Goal: Transaction & Acquisition: Obtain resource

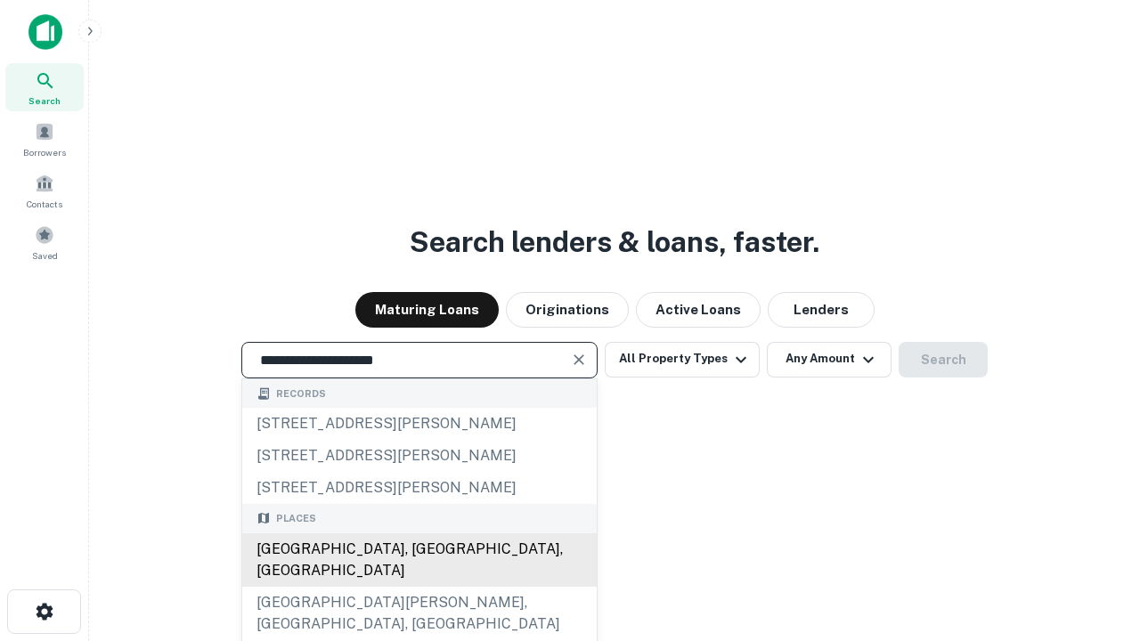
click at [418, 587] on div "Santa Monica, CA, USA" at bounding box center [419, 559] width 354 height 53
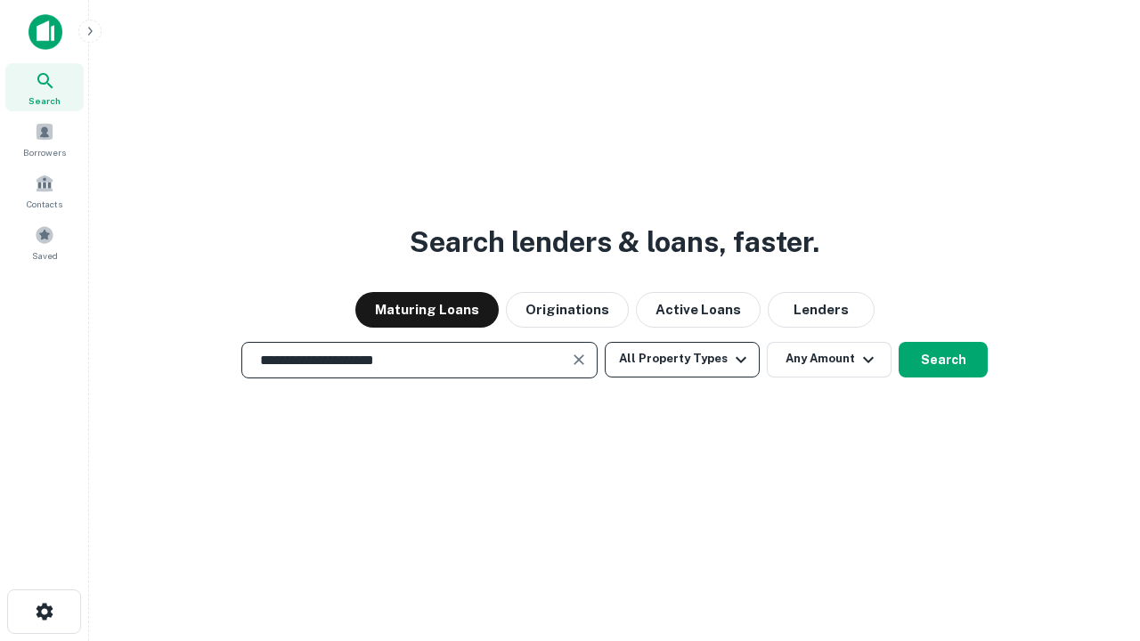
type input "**********"
click at [682, 359] on button "All Property Types" at bounding box center [682, 360] width 155 height 36
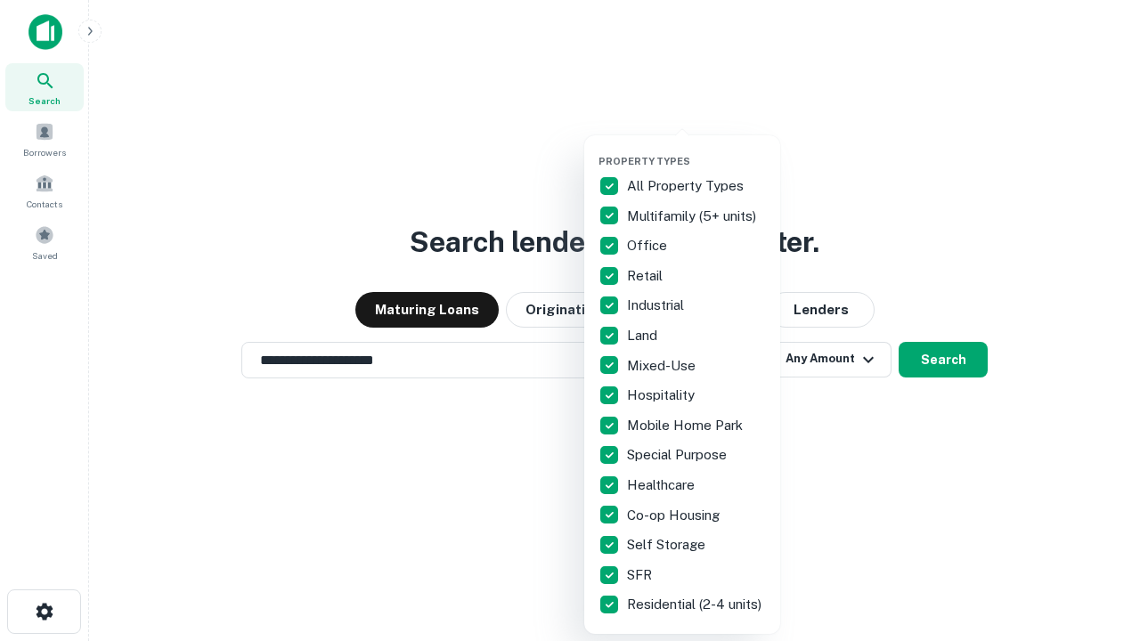
click at [696, 150] on button "button" at bounding box center [696, 150] width 196 height 1
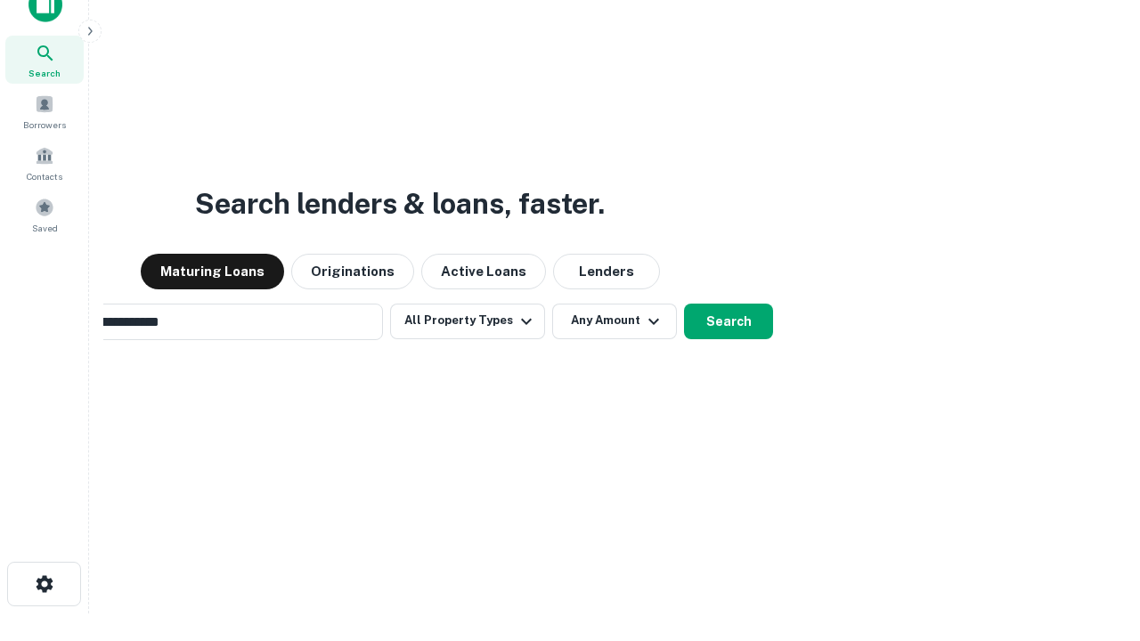
scroll to position [28, 0]
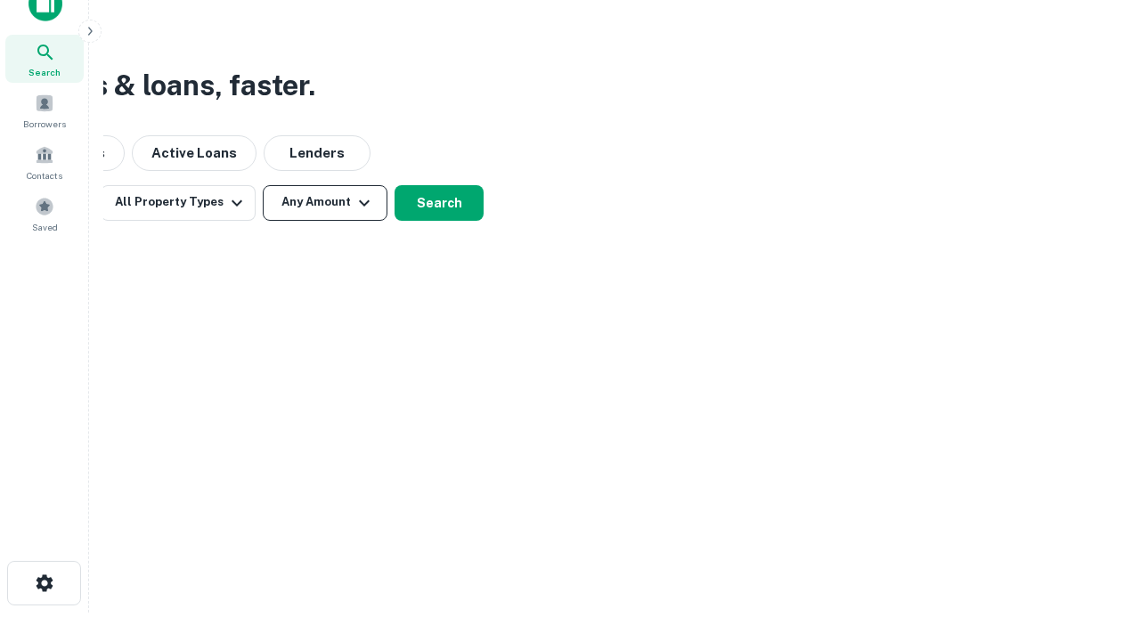
click at [325, 202] on button "Any Amount" at bounding box center [325, 203] width 125 height 36
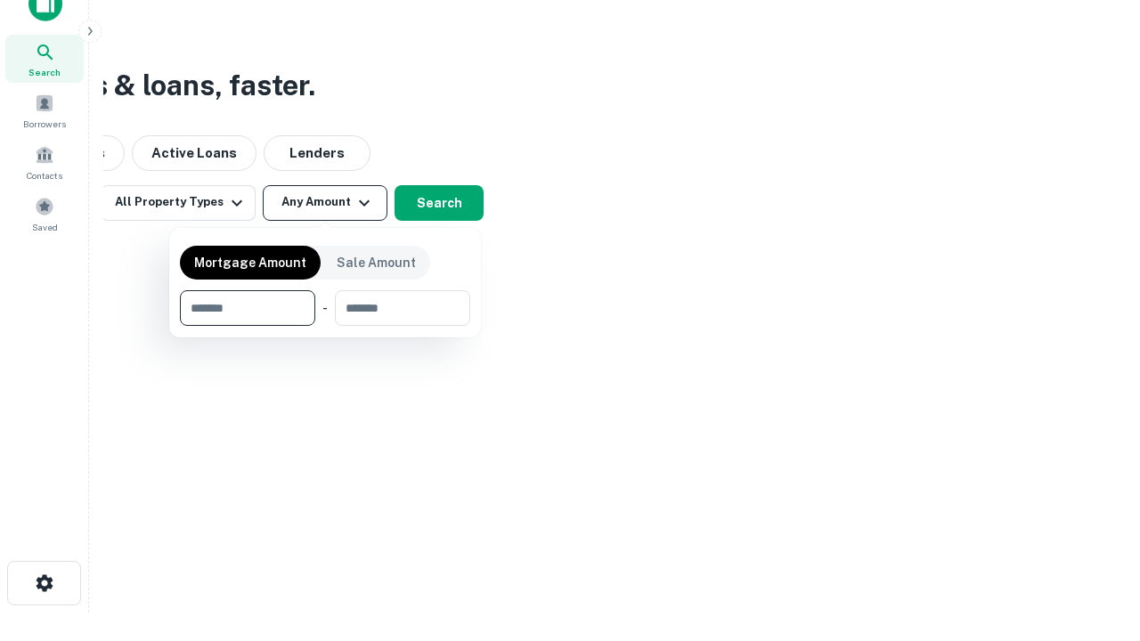
type input "*******"
click at [325, 326] on button "button" at bounding box center [325, 326] width 290 height 1
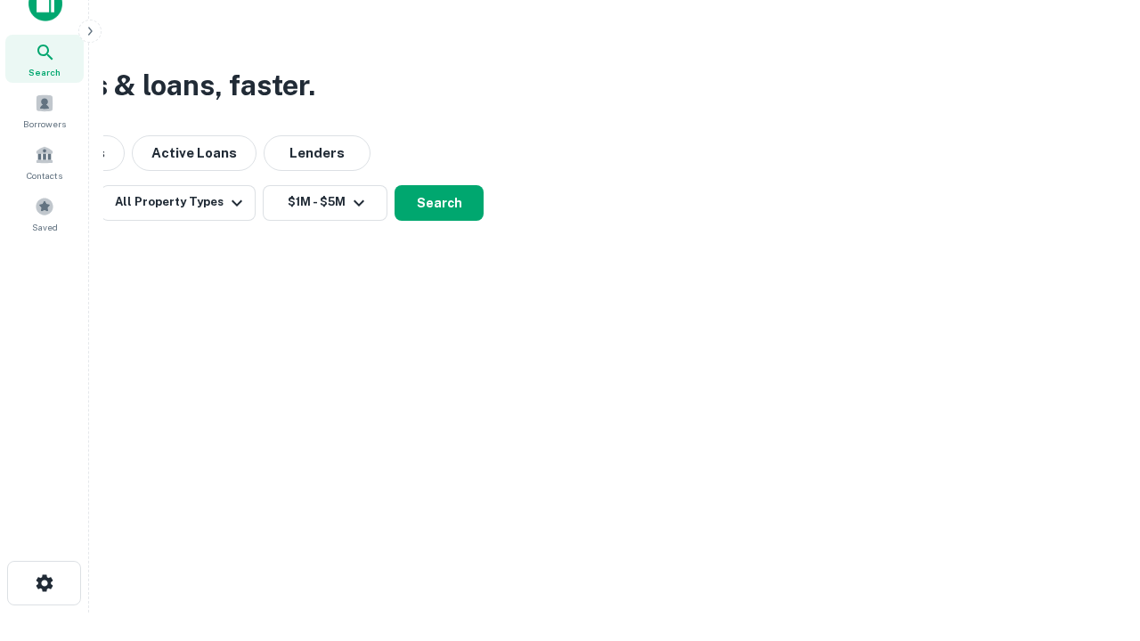
scroll to position [28, 0]
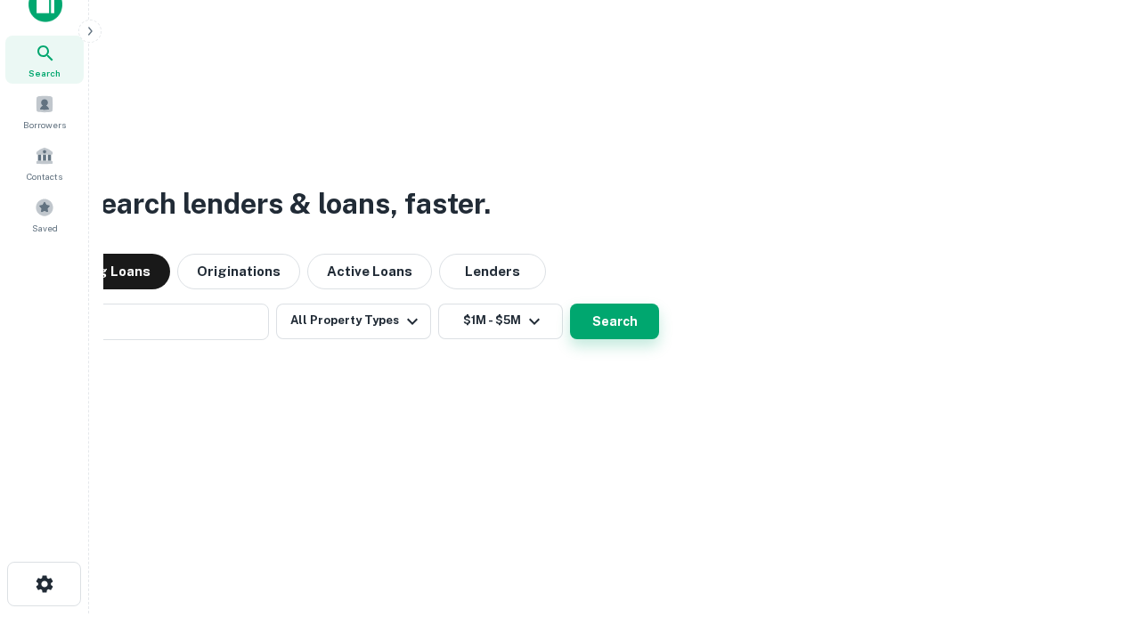
click at [570, 304] on button "Search" at bounding box center [614, 322] width 89 height 36
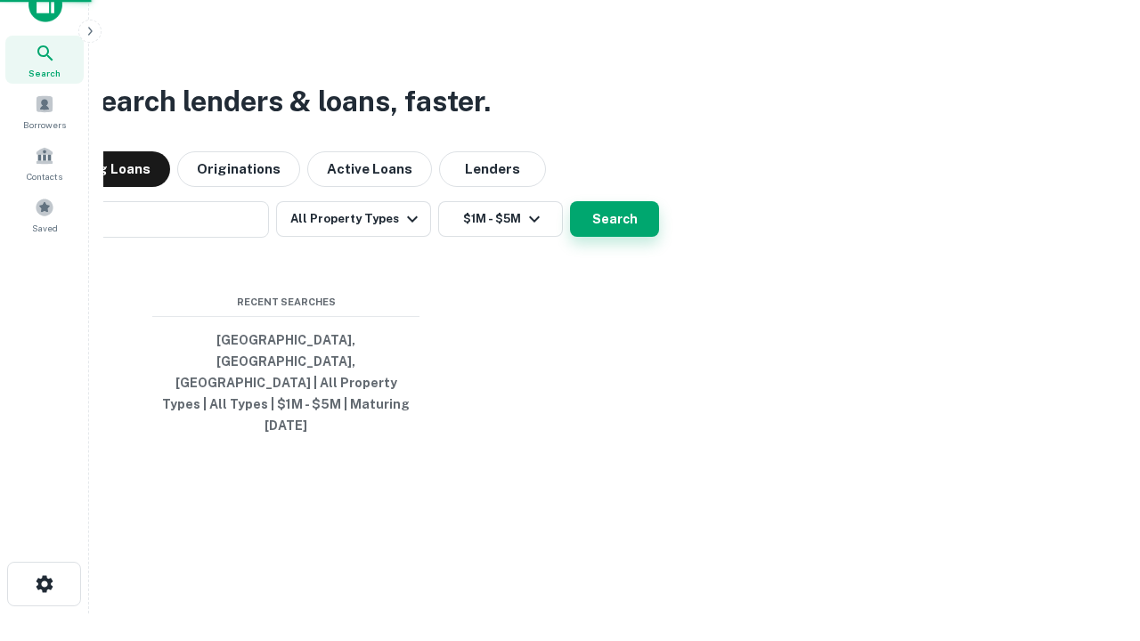
scroll to position [28, 0]
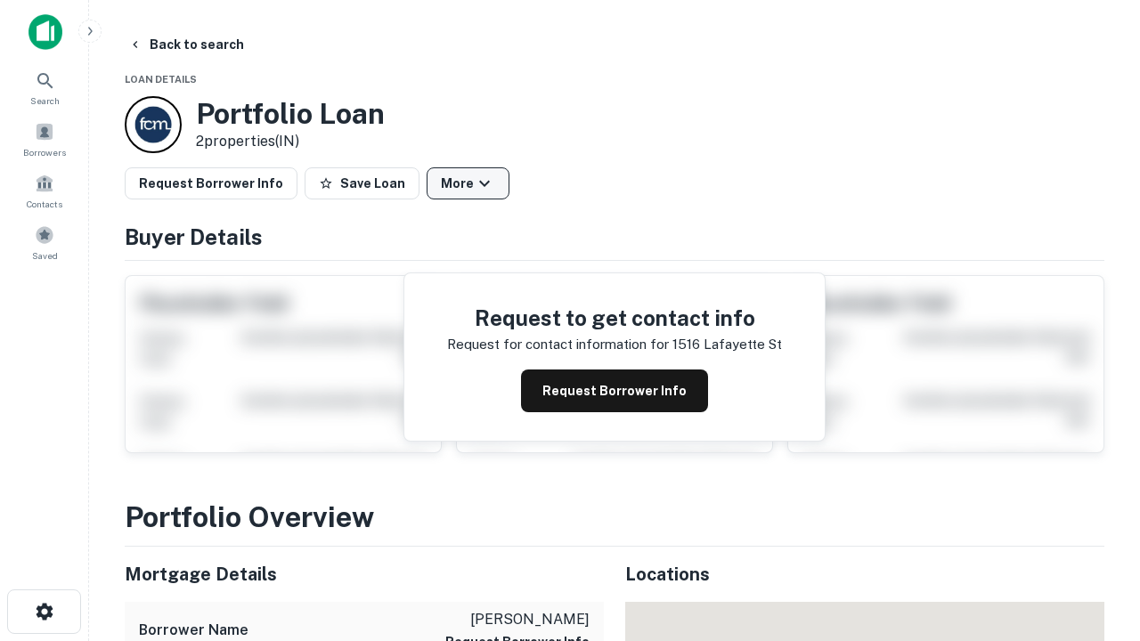
click at [467, 183] on button "More" at bounding box center [468, 183] width 83 height 32
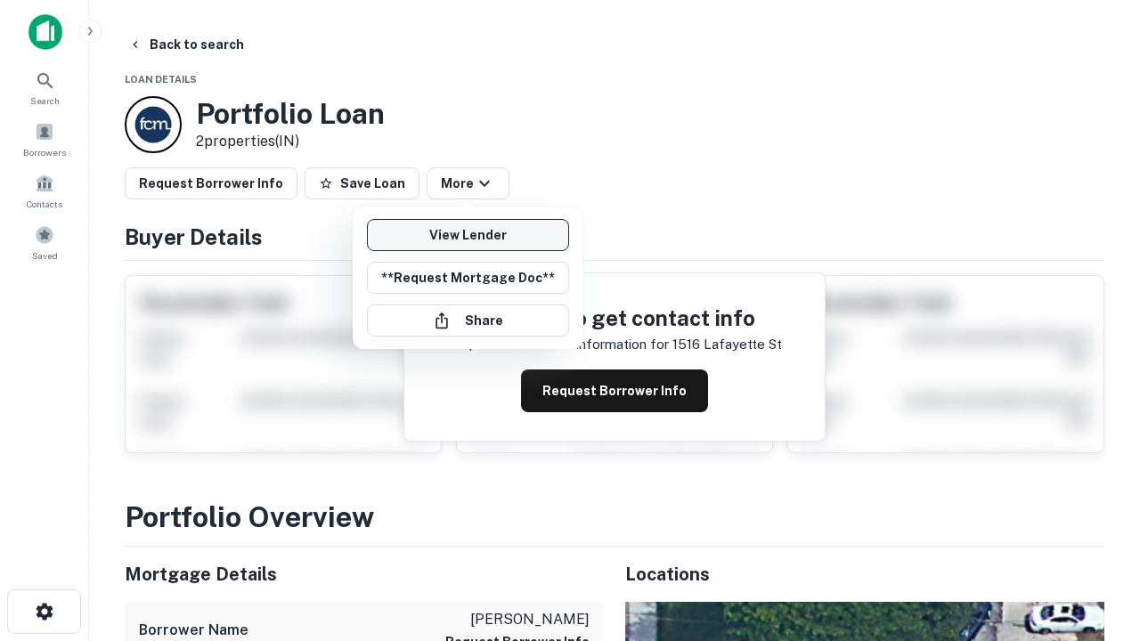
click at [467, 235] on link "View Lender" at bounding box center [468, 235] width 202 height 32
